Goal: Information Seeking & Learning: Understand process/instructions

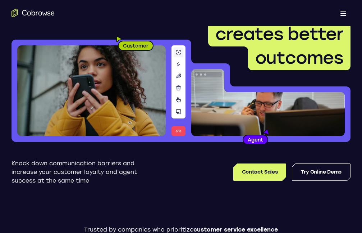
scroll to position [144, 0]
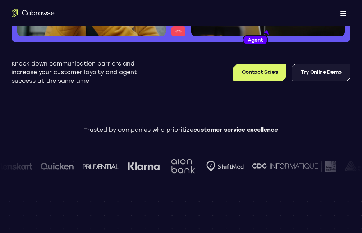
click at [304, 70] on link "Try Online Demo" at bounding box center [321, 72] width 59 height 17
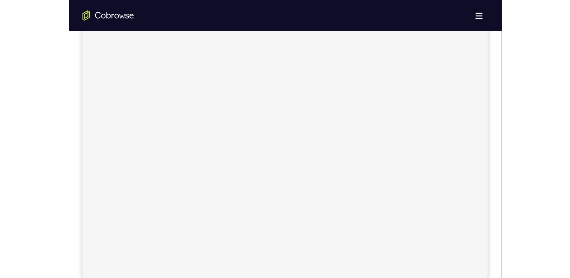
scroll to position [144, 0]
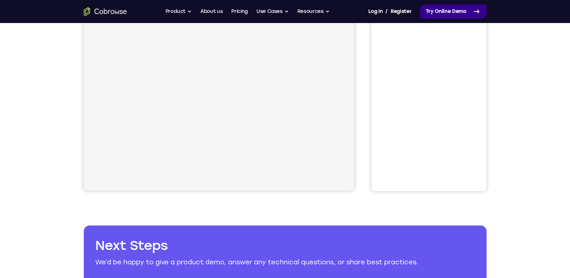
click at [362, 10] on icon at bounding box center [476, 11] width 9 height 9
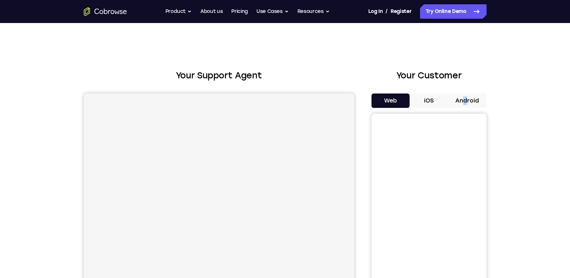
click at [466, 108] on div "Web iOS Android" at bounding box center [429, 214] width 115 height 241
click at [465, 100] on button "Android" at bounding box center [467, 101] width 38 height 14
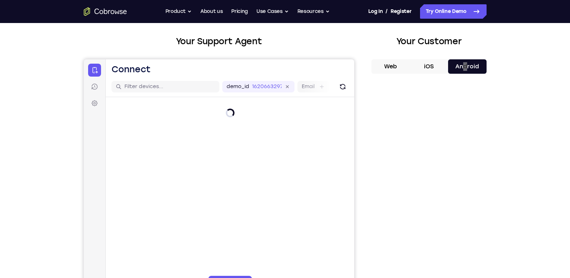
scroll to position [36, 0]
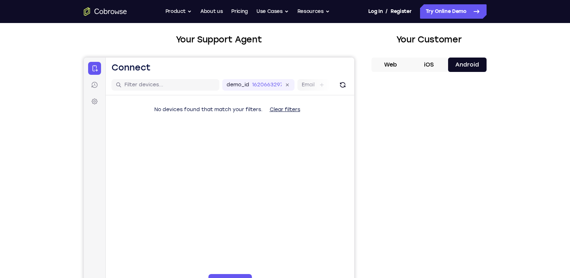
click at [499, 92] on div "Your Support Agent Your Customer Web iOS Android Next Steps We’d be happy to gi…" at bounding box center [285, 224] width 460 height 474
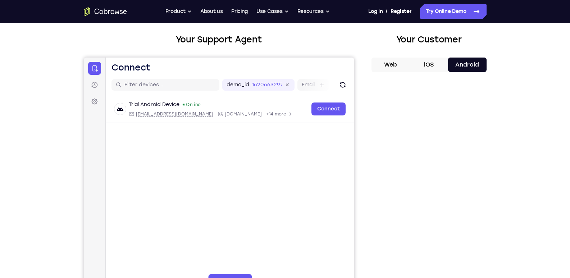
scroll to position [108, 0]
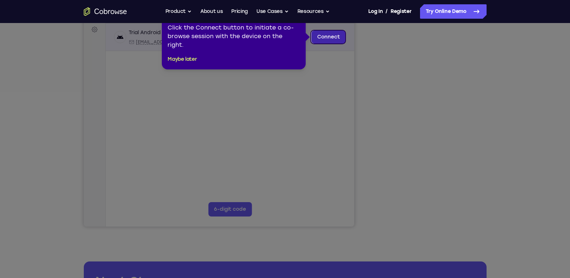
click at [340, 42] on link "Connect" at bounding box center [328, 37] width 34 height 13
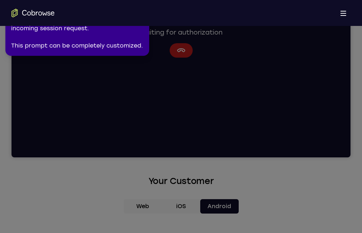
scroll to position [180, 0]
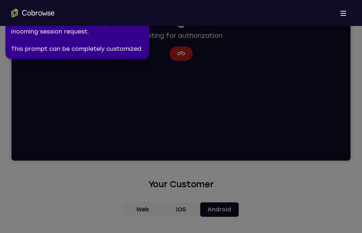
click at [178, 49] on icon at bounding box center [182, 115] width 371 height 236
click at [189, 59] on icon at bounding box center [182, 115] width 371 height 236
click at [7, 27] on div "2 of 8 × The customer can Allow or Deny the incoming session request. This prom…" at bounding box center [77, 29] width 144 height 59
click at [188, 53] on icon at bounding box center [182, 115] width 371 height 236
click at [187, 53] on icon at bounding box center [182, 115] width 371 height 236
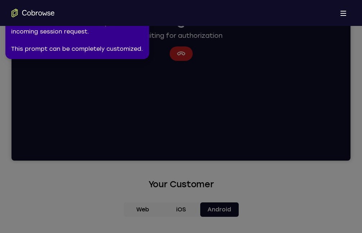
click at [187, 53] on icon at bounding box center [182, 115] width 371 height 236
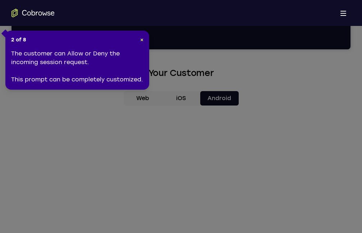
scroll to position [324, 0]
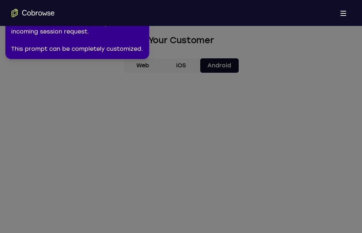
click at [224, 55] on icon at bounding box center [182, 115] width 371 height 236
click at [229, 62] on icon at bounding box center [182, 115] width 371 height 236
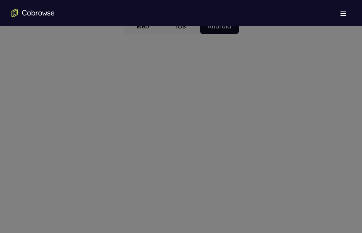
scroll to position [432, 0]
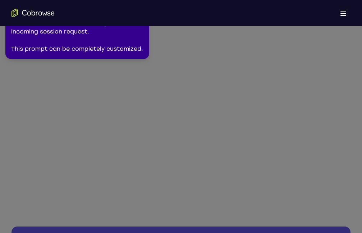
click at [200, 95] on icon at bounding box center [182, 115] width 371 height 236
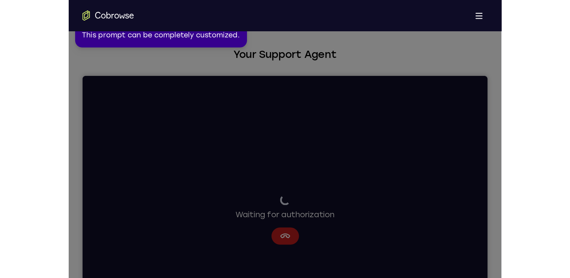
scroll to position [0, 0]
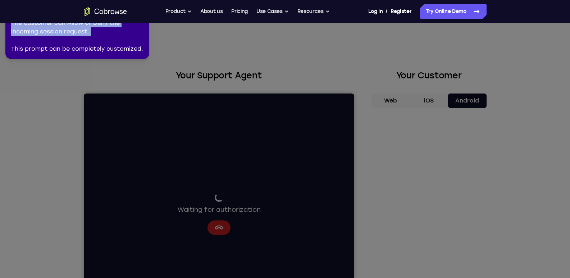
drag, startPoint x: 139, startPoint y: 36, endPoint x: 146, endPoint y: 68, distance: 32.0
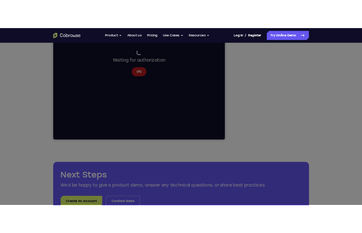
scroll to position [216, 0]
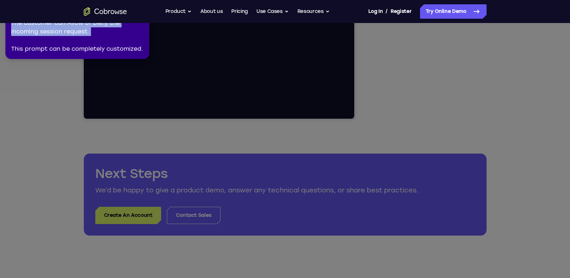
click at [144, 29] on div "2 of 8 × The customer can Allow or Deny the incoming session request. This prom…" at bounding box center [77, 29] width 144 height 59
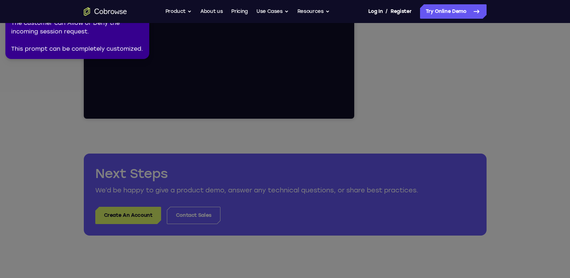
click at [144, 23] on div "2 of 8 × The customer can Allow or Deny the incoming session request. This prom…" at bounding box center [77, 29] width 144 height 59
click at [139, 25] on div "The customer can Allow or Deny the incoming session request. This prompt can be…" at bounding box center [77, 36] width 132 height 35
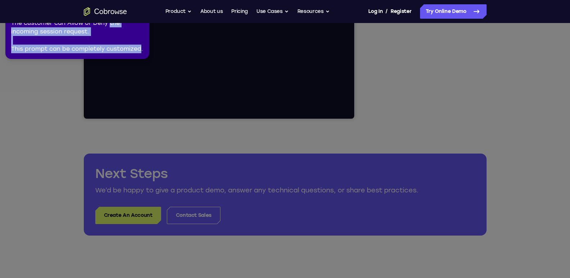
drag, startPoint x: 139, startPoint y: 25, endPoint x: 139, endPoint y: 45, distance: 20.1
click at [139, 45] on div "The customer can Allow or Deny the incoming session request. This prompt can be…" at bounding box center [77, 36] width 132 height 35
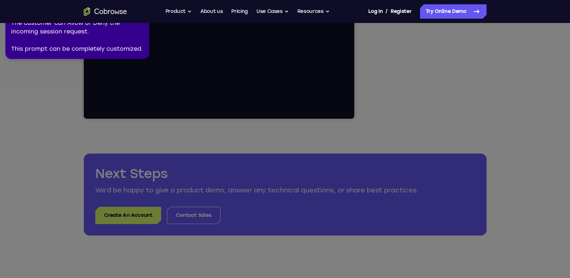
drag, startPoint x: 139, startPoint y: 45, endPoint x: 79, endPoint y: 60, distance: 61.9
click at [67, 65] on icon at bounding box center [286, 137] width 578 height 281
click at [153, 23] on icon at bounding box center [286, 137] width 578 height 281
click at [135, 30] on div "The customer can Allow or Deny the incoming session request. This prompt can be…" at bounding box center [77, 36] width 132 height 35
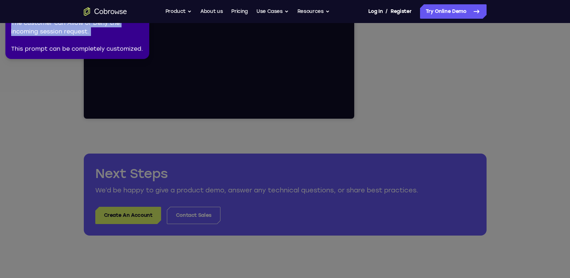
click at [135, 30] on div "The customer can Allow or Deny the incoming session request. This prompt can be…" at bounding box center [77, 36] width 132 height 35
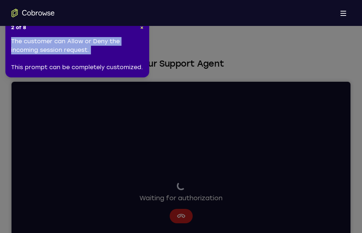
scroll to position [0, 0]
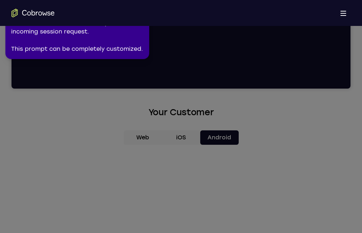
click at [143, 27] on div "The customer can Allow or Deny the incoming session request. This prompt can be…" at bounding box center [77, 36] width 132 height 35
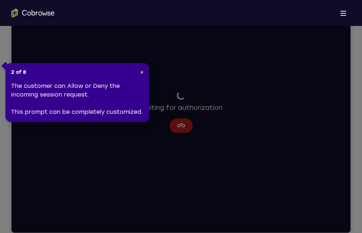
click at [143, 82] on div "The customer can Allow or Deny the incoming session request. This prompt can be…" at bounding box center [77, 99] width 132 height 35
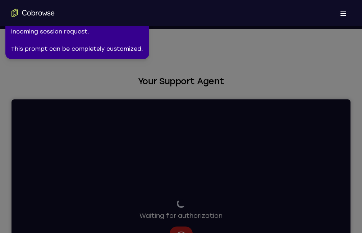
click at [143, 27] on div "The customer can Allow or Deny the incoming session request. This prompt can be…" at bounding box center [77, 36] width 132 height 35
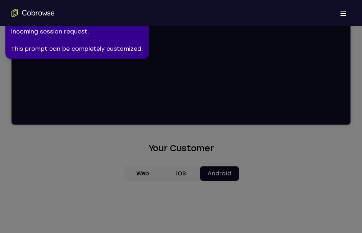
scroll to position [108, 0]
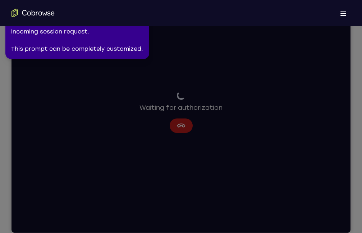
click at [144, 28] on div "2 of 8 × The customer can Allow or Deny the incoming session request. This prom…" at bounding box center [77, 29] width 144 height 59
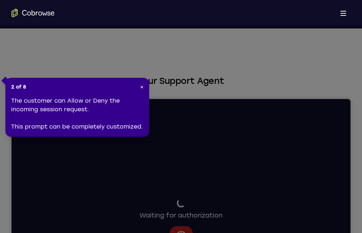
scroll to position [0, 0]
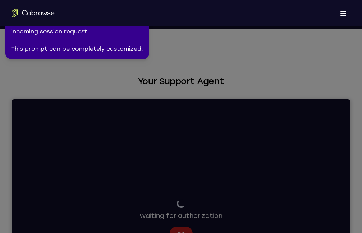
click at [144, 27] on div "2 of 8 × The customer can Allow or Deny the incoming session request. This prom…" at bounding box center [77, 29] width 144 height 59
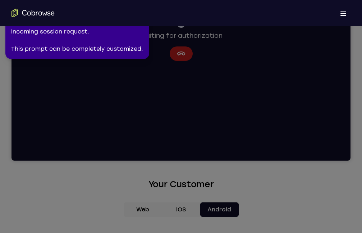
click at [142, 27] on div "The customer can Allow or Deny the incoming session request. This prompt can be…" at bounding box center [77, 36] width 132 height 35
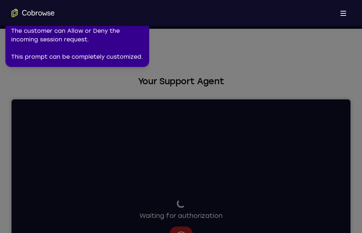
click at [142, 27] on div "The customer can Allow or Deny the incoming session request. This prompt can be…" at bounding box center [77, 44] width 132 height 35
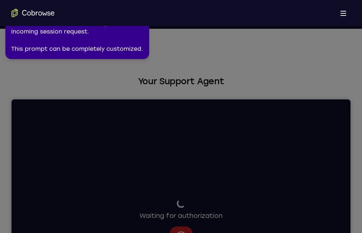
click at [142, 27] on div "The customer can Allow or Deny the incoming session request. This prompt can be…" at bounding box center [77, 36] width 132 height 35
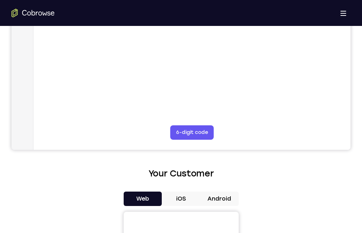
scroll to position [180, 0]
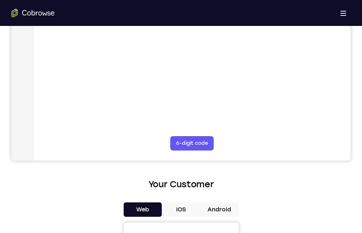
click at [216, 203] on button "Android" at bounding box center [219, 209] width 38 height 14
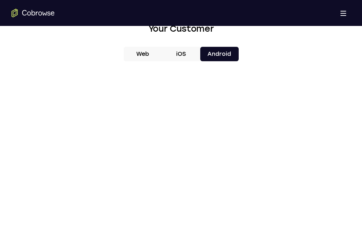
scroll to position [432, 0]
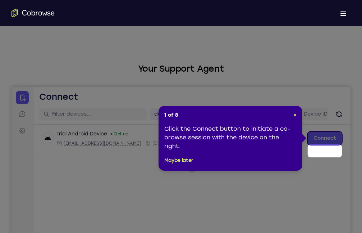
scroll to position [0, 0]
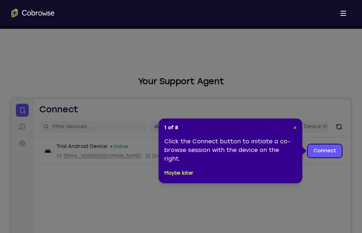
click at [296, 127] on span "×" at bounding box center [295, 127] width 3 height 6
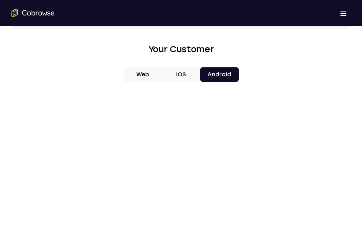
scroll to position [360, 0]
